Goal: Task Accomplishment & Management: Complete application form

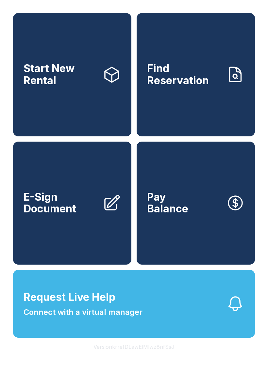
click at [194, 215] on button "Pay Balance" at bounding box center [196, 203] width 118 height 123
click at [71, 241] on link "E-Sign Document" at bounding box center [72, 203] width 118 height 123
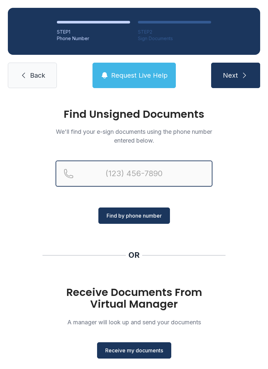
click at [110, 174] on input "Reservation phone number" at bounding box center [134, 174] width 157 height 26
type input "[PHONE_NUMBER]"
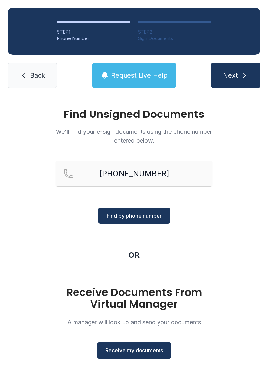
click at [238, 76] on button "Next" at bounding box center [235, 75] width 49 height 25
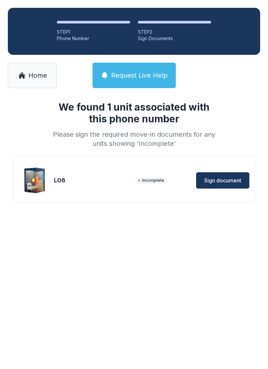
click at [221, 177] on span "Sign document" at bounding box center [222, 181] width 37 height 8
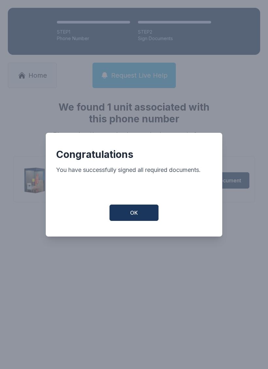
click at [134, 213] on button "OK" at bounding box center [133, 213] width 49 height 16
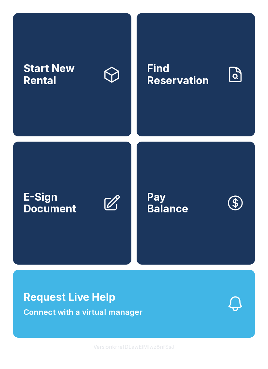
click at [188, 219] on button "Pay Balance" at bounding box center [196, 203] width 118 height 123
